Goal: Find contact information: Find contact information

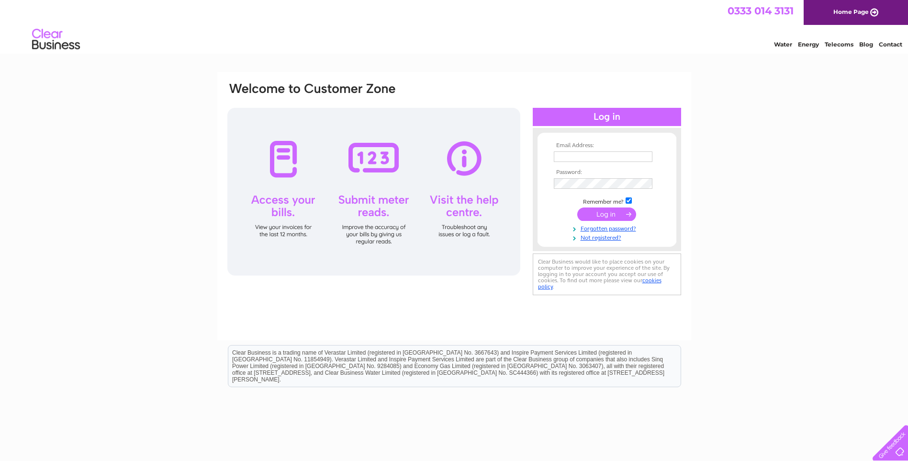
type input "[EMAIL_ADDRESS][DOMAIN_NAME]"
click at [612, 216] on input "submit" at bounding box center [606, 213] width 59 height 13
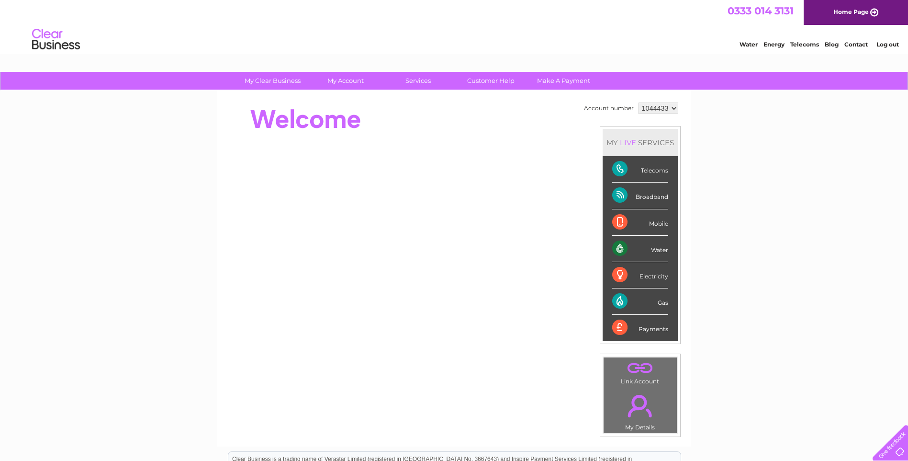
click at [854, 45] on link "Contact" at bounding box center [856, 44] width 23 height 7
click at [863, 47] on link "Contact" at bounding box center [856, 44] width 23 height 7
